Goal: Transaction & Acquisition: Purchase product/service

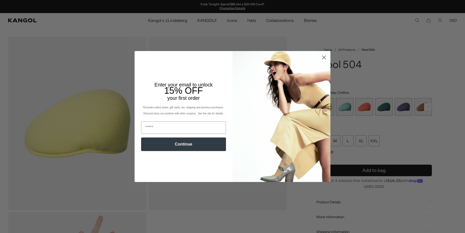
click at [327, 57] on circle "Close dialog" at bounding box center [324, 57] width 8 height 8
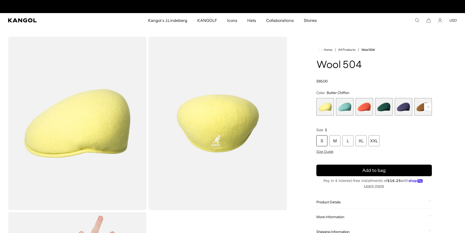
scroll to position [0, 104]
click at [426, 107] on rect at bounding box center [428, 107] width 8 height 8
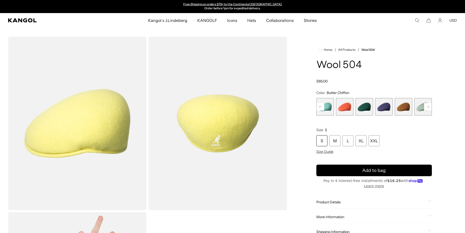
click at [426, 107] on rect at bounding box center [428, 107] width 8 height 8
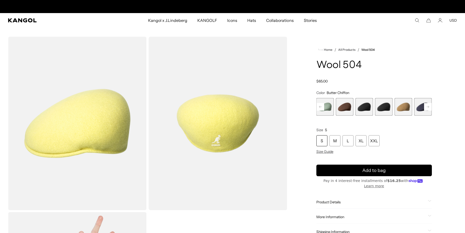
click at [426, 107] on rect at bounding box center [428, 107] width 8 height 8
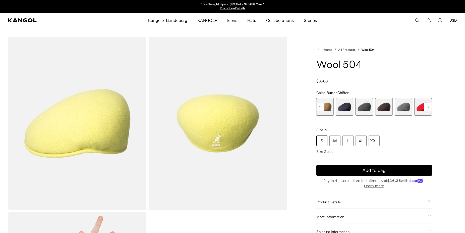
click at [426, 107] on rect at bounding box center [428, 107] width 8 height 8
click at [428, 106] on rect at bounding box center [428, 107] width 8 height 8
click at [388, 107] on span "18 of 21" at bounding box center [384, 107] width 18 height 18
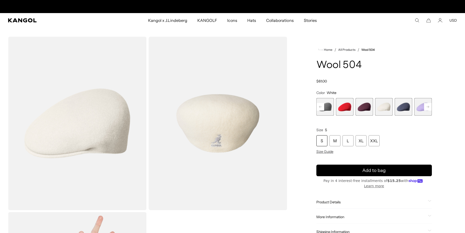
scroll to position [0, 104]
click at [429, 107] on icon at bounding box center [428, 107] width 3 height 2
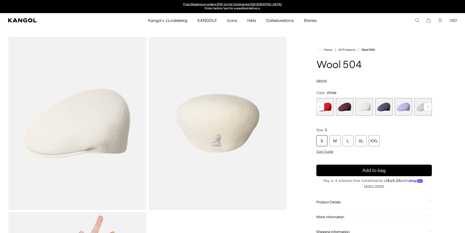
click at [429, 107] on div "Previous Next Butter Chiffon Variant sold out or unavailable Aquatic Variant so…" at bounding box center [375, 107] width 116 height 18
click at [429, 107] on span "21 of 21" at bounding box center [424, 107] width 18 height 18
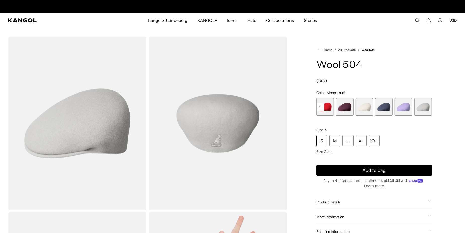
scroll to position [0, 104]
click at [321, 107] on rect at bounding box center [321, 107] width 8 height 8
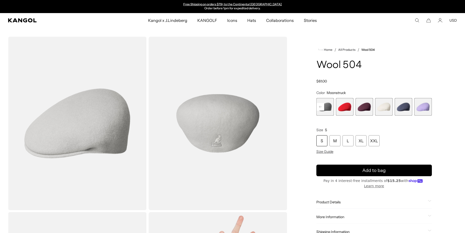
click at [321, 107] on rect at bounding box center [321, 107] width 8 height 8
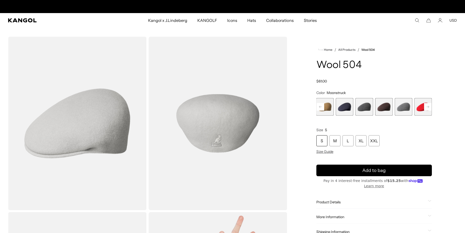
click at [321, 107] on rect at bounding box center [321, 107] width 8 height 8
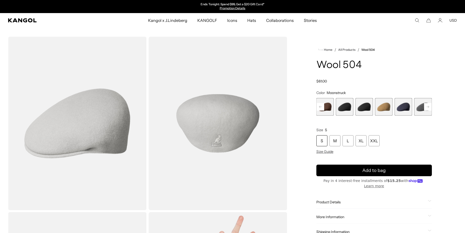
click at [321, 107] on rect at bounding box center [321, 107] width 8 height 8
click at [382, 110] on span "10 of 21" at bounding box center [384, 107] width 18 height 18
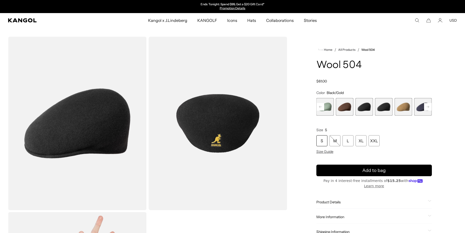
click at [367, 108] on span "9 of 21" at bounding box center [365, 107] width 18 height 18
